Goal: Task Accomplishment & Management: Manage account settings

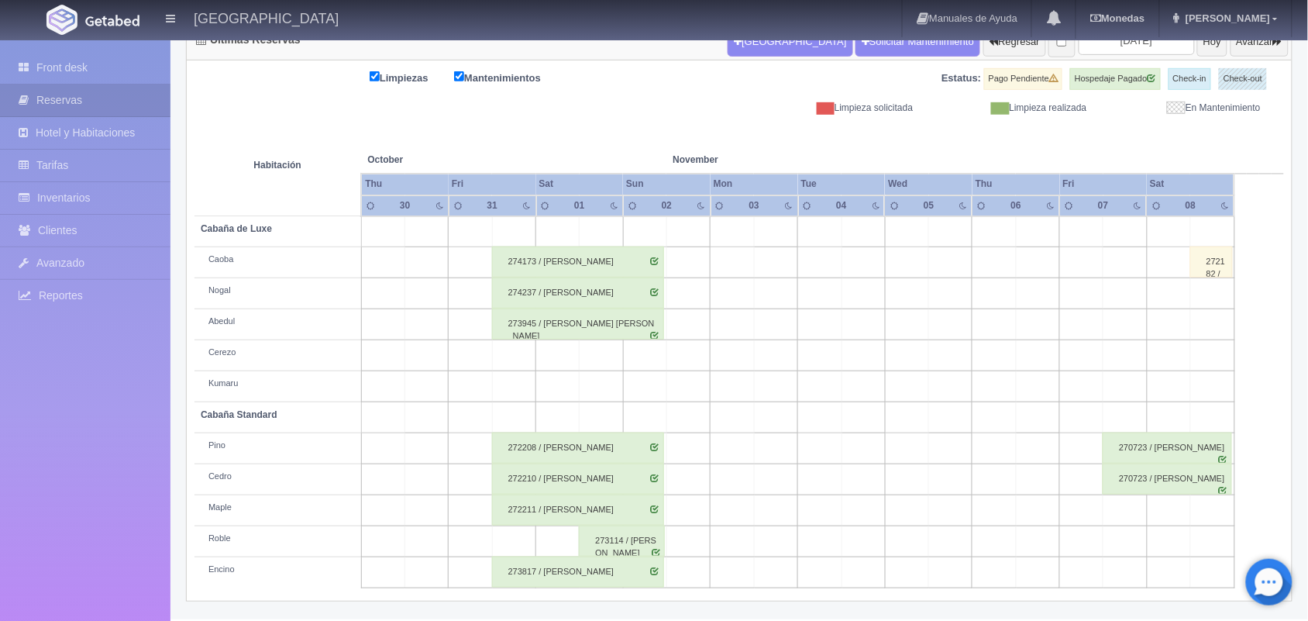
scroll to position [176, 0]
click at [1244, 45] on button "Avanzar" at bounding box center [1259, 41] width 58 height 29
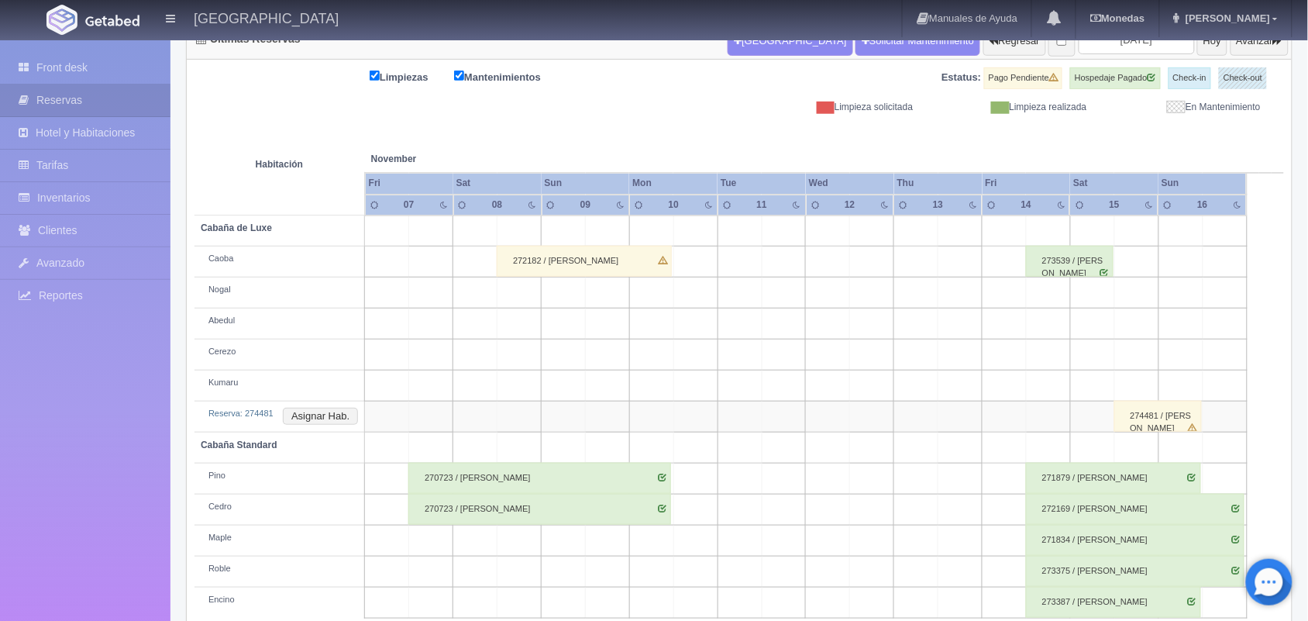
scroll to position [148, 0]
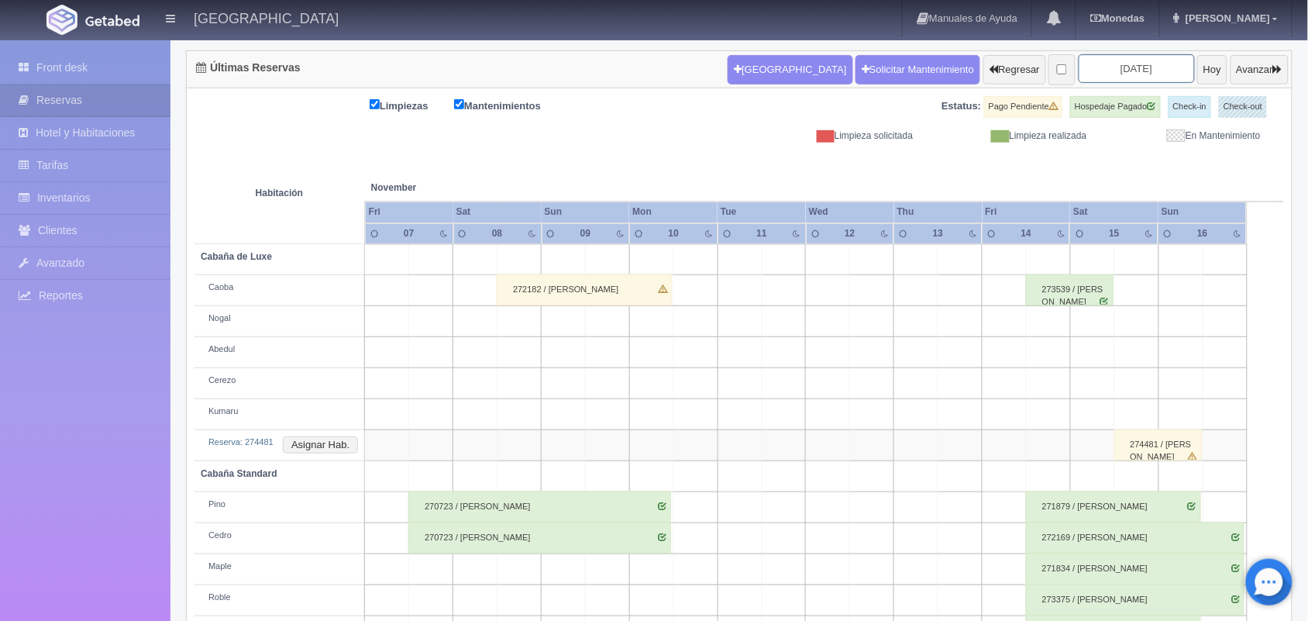
click at [1105, 64] on input "2025-11-09" at bounding box center [1136, 68] width 116 height 29
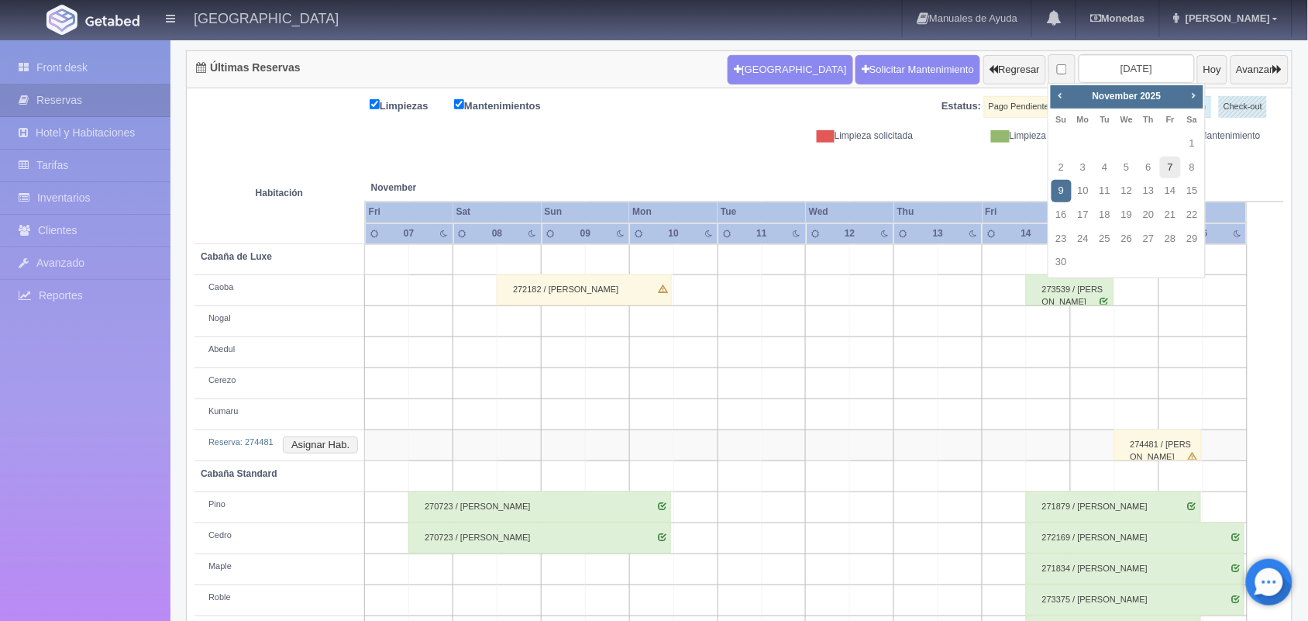
click at [1170, 173] on link "7" at bounding box center [1170, 167] width 20 height 22
type input "[DATE]"
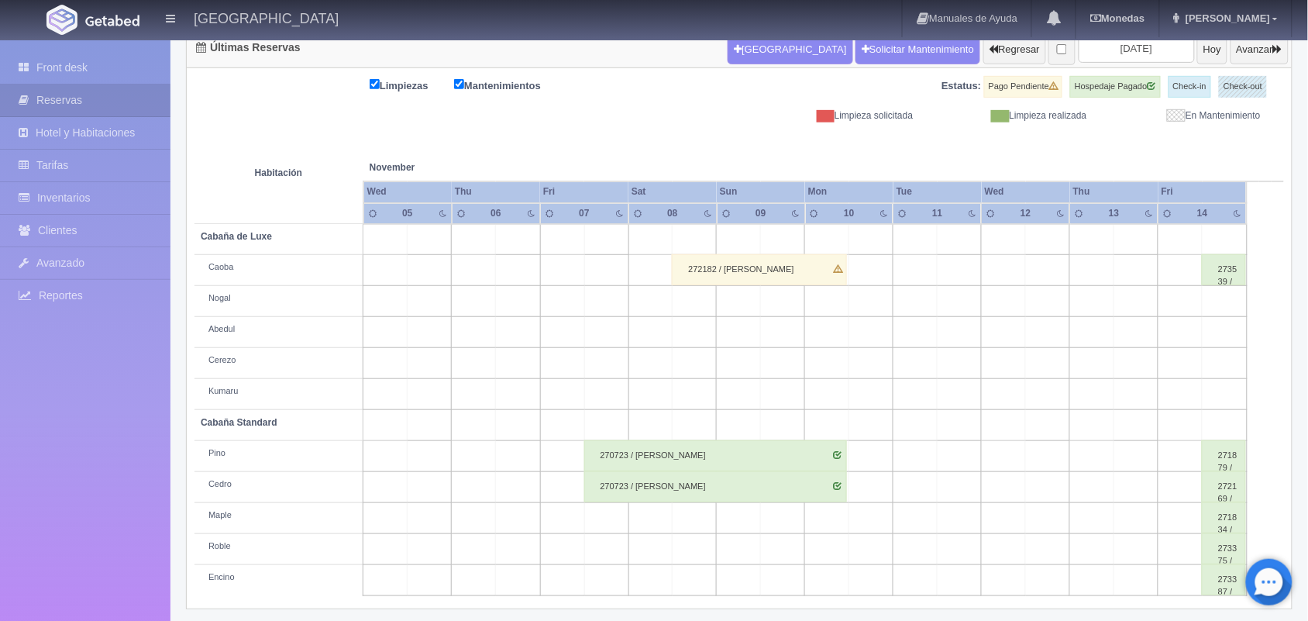
scroll to position [173, 0]
